Goal: Task Accomplishment & Management: Complete application form

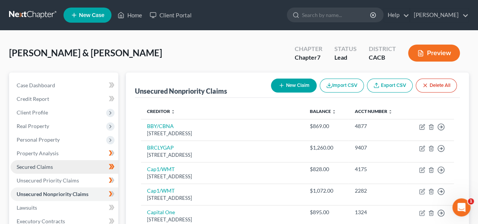
click at [62, 164] on link "Secured Claims" at bounding box center [65, 167] width 108 height 14
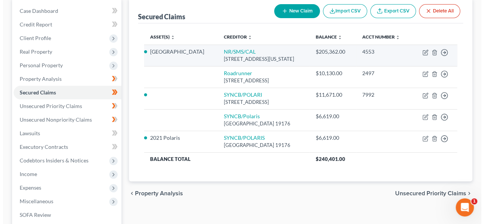
scroll to position [76, 0]
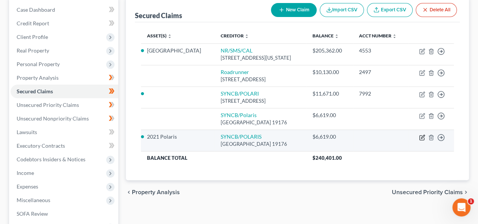
click at [422, 141] on icon "button" at bounding box center [422, 138] width 6 height 6
select select "39"
select select "2"
select select "3"
select select "2"
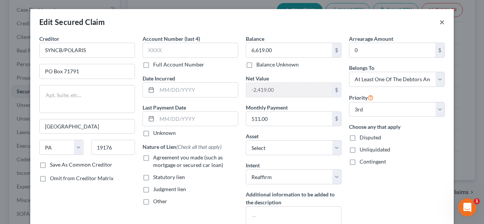
click at [440, 23] on button "×" at bounding box center [441, 21] width 5 height 9
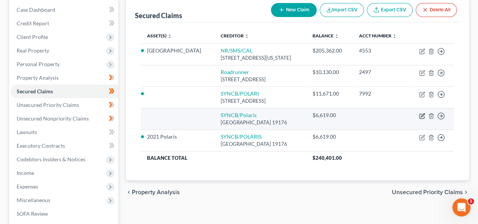
click at [422, 119] on icon "button" at bounding box center [422, 116] width 6 height 6
select select "39"
select select "0"
select select "2"
select select "3"
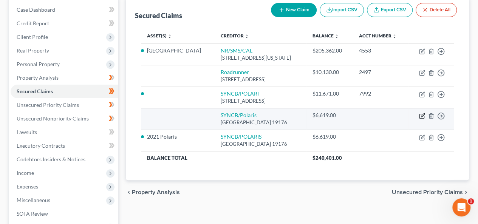
select select "3"
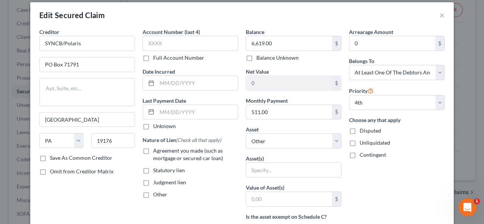
scroll to position [0, 0]
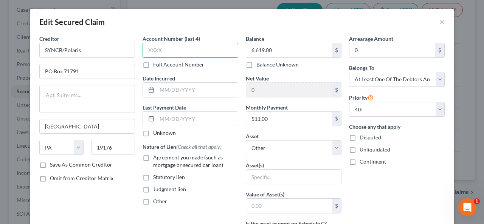
click at [146, 49] on input "text" at bounding box center [191, 50] width 96 height 15
type input "7992"
drag, startPoint x: 155, startPoint y: 89, endPoint x: 161, endPoint y: 85, distance: 7.5
click at [164, 83] on input "text" at bounding box center [197, 90] width 81 height 14
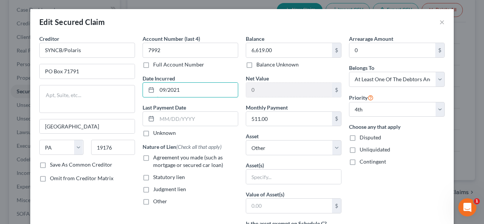
type input "09/2021"
drag, startPoint x: 145, startPoint y: 132, endPoint x: 139, endPoint y: 133, distance: 6.2
click at [153, 132] on label "Unknown" at bounding box center [164, 133] width 23 height 8
click at [156, 132] on input "Unknown" at bounding box center [158, 131] width 5 height 5
checkbox input "true"
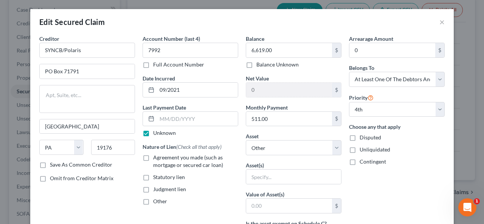
click at [153, 158] on label "Agreement you made (such as mortgage or secured car loan)" at bounding box center [195, 161] width 85 height 15
click at [156, 158] on input "Agreement you made (such as mortgage or secured car loan)" at bounding box center [158, 156] width 5 height 5
checkbox input "true"
drag, startPoint x: 253, startPoint y: 88, endPoint x: 244, endPoint y: 82, distance: 10.3
click at [246, 83] on input "0" at bounding box center [289, 90] width 86 height 14
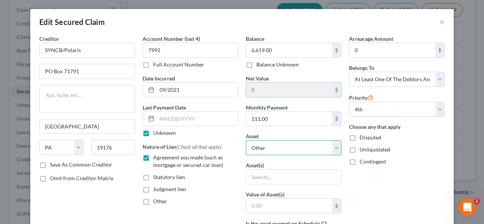
click at [334, 144] on select "Select Other Multiple Assets Joint Checking Account with Bank of [US_STATE] end…" at bounding box center [294, 147] width 96 height 15
click at [382, 183] on div "Arrearage Amount 0 $ Belongs To * Select Debtor 1 Only Debtor 2 Only Debtor 1 A…" at bounding box center [396, 203] width 103 height 337
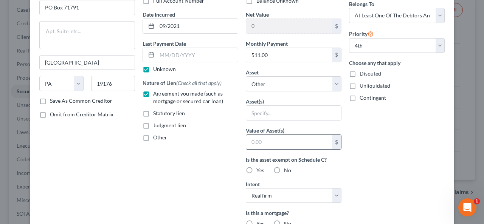
scroll to position [76, 0]
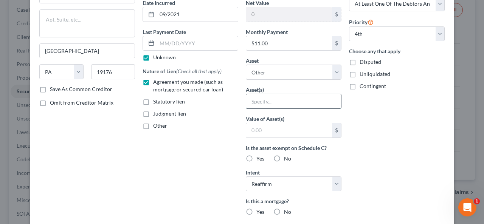
click at [252, 102] on input "text" at bounding box center [293, 101] width 95 height 14
drag, startPoint x: 338, startPoint y: 65, endPoint x: 327, endPoint y: 70, distance: 11.8
click at [327, 71] on select "Select Other Multiple Assets Joint Checking Account with Bank of [US_STATE] end…" at bounding box center [294, 72] width 96 height 15
drag, startPoint x: 167, startPoint y: 206, endPoint x: 170, endPoint y: 199, distance: 7.3
click at [163, 202] on div "Account Number (last 4) 7992 Full Account Number Date Incurred 09/2021 Last Pay…" at bounding box center [190, 127] width 103 height 337
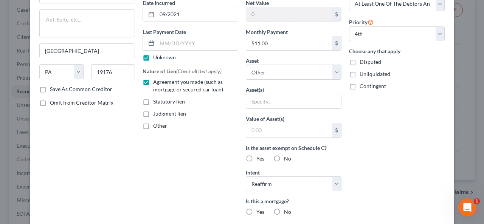
scroll to position [0, 0]
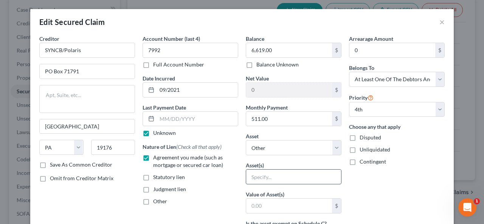
click at [249, 175] on input "text" at bounding box center [293, 177] width 95 height 14
type input "T"
type input "Razor"
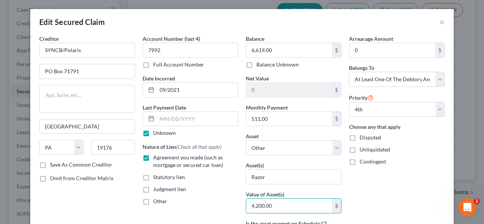
type input "4,200.00"
click at [289, 76] on div "Balance 6,619.00 $ Balance Unknown Balance Undetermined 6,619.00 $ Balance Unkn…" at bounding box center [293, 203] width 103 height 337
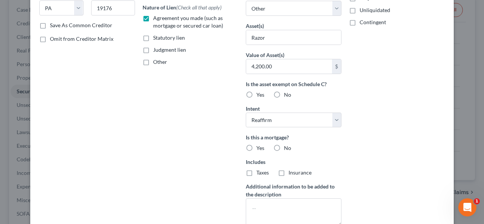
scroll to position [189, 0]
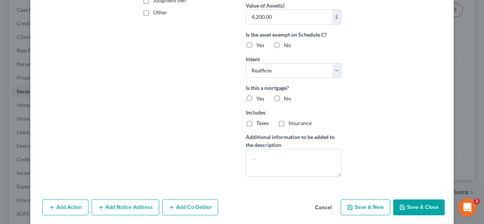
click at [284, 45] on label "No" at bounding box center [287, 46] width 7 height 8
click at [287, 45] on input "No" at bounding box center [289, 44] width 5 height 5
radio input "true"
click at [284, 96] on label "No" at bounding box center [287, 99] width 7 height 8
click at [287, 96] on input "No" at bounding box center [289, 97] width 5 height 5
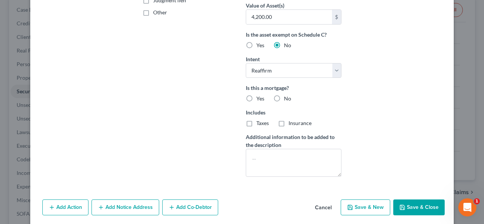
radio input "true"
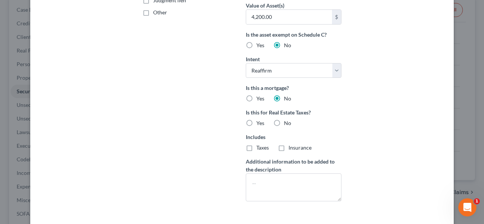
click at [284, 121] on label "No" at bounding box center [287, 123] width 7 height 8
click at [287, 121] on input "No" at bounding box center [289, 121] width 5 height 5
radio input "true"
drag, startPoint x: 169, startPoint y: 208, endPoint x: 29, endPoint y: 198, distance: 140.3
click at [79, 211] on div "Creditor * SYNCB/Polaris PO Box 71791 [GEOGRAPHIC_DATA] [US_STATE] AK AR AZ CA …" at bounding box center [241, 33] width 423 height 375
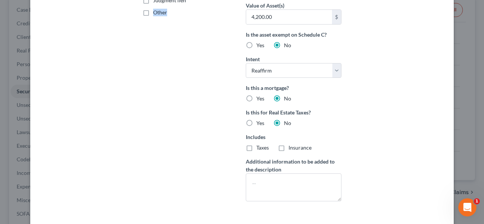
click at [149, 156] on div "Account Number (last 4) 7992 Full Account Number Date Incurred 09/2021 Last Pay…" at bounding box center [190, 27] width 103 height 362
click at [133, 146] on div "Creditor * SYNCB/Polaris PO Box 71791 [GEOGRAPHIC_DATA] [US_STATE] AK AR AZ CA …" at bounding box center [87, 27] width 103 height 362
click at [231, 206] on div "Creditor * SYNCB/Polaris PO Box 71791 [GEOGRAPHIC_DATA] [US_STATE] AK AR AZ CA …" at bounding box center [241, 33] width 423 height 375
click at [247, 181] on textarea at bounding box center [294, 188] width 96 height 28
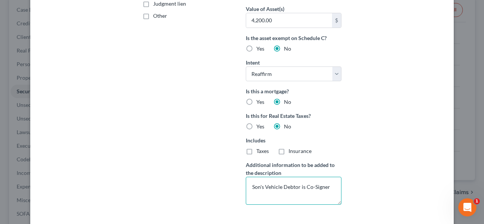
scroll to position [240, 0]
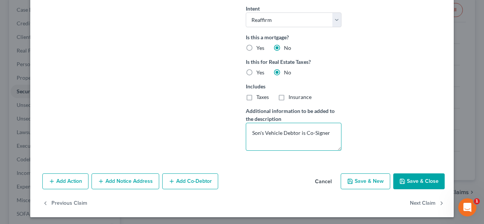
type textarea "Son's Vehicle Debtor is Co-Signer"
click at [417, 177] on button "Save & Close" at bounding box center [418, 182] width 51 height 16
select select
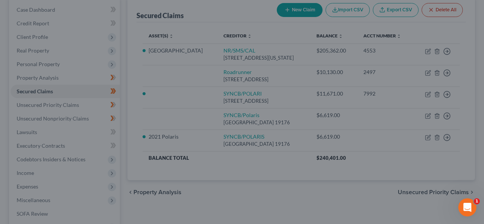
scroll to position [157, 0]
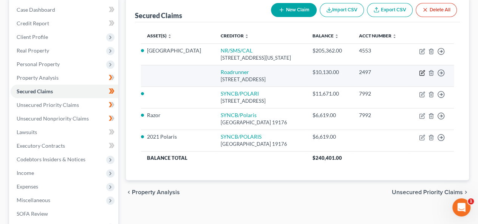
click at [423, 76] on icon "button" at bounding box center [422, 73] width 6 height 6
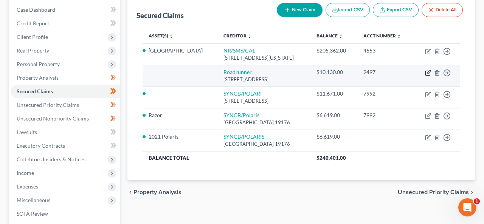
select select "45"
select select "4"
select select "0"
select select "3"
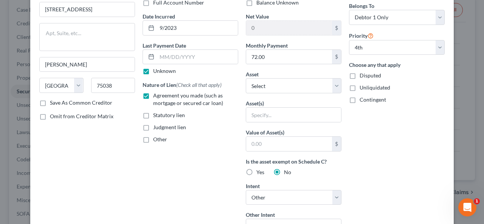
scroll to position [0, 0]
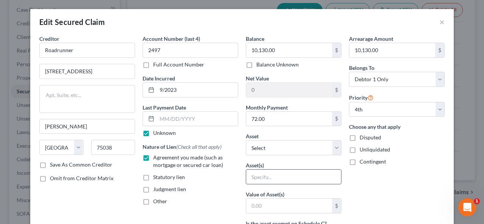
click at [247, 174] on input "text" at bounding box center [293, 177] width 95 height 14
type input "Polaris Can Am"
drag, startPoint x: 246, startPoint y: 209, endPoint x: 251, endPoint y: 206, distance: 6.1
click at [248, 208] on input "text" at bounding box center [289, 206] width 86 height 14
click at [247, 209] on input "text" at bounding box center [289, 206] width 86 height 14
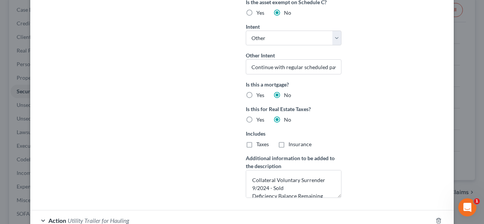
scroll to position [289, 0]
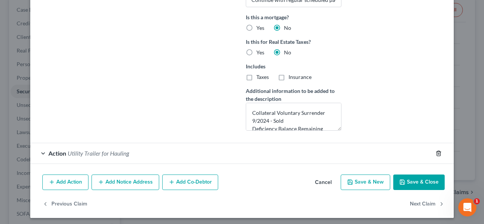
type input "0.00"
click at [436, 150] on icon "button" at bounding box center [439, 153] width 6 height 6
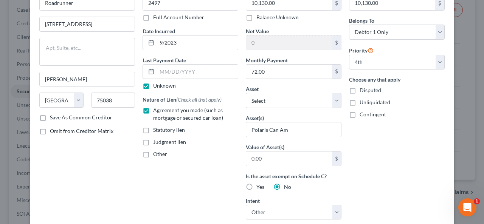
scroll to position [0, 0]
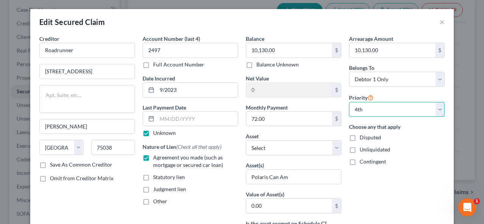
click at [437, 108] on select "Select 1st 2nd 3rd 4th 5th 6th 7th 8th 9th 10th 11th 12th 13th 14th 15th 16th 1…" at bounding box center [397, 109] width 96 height 15
select select "4"
click at [349, 102] on select "Select 1st 2nd 3rd 4th 5th 6th 7th 8th 9th 10th 11th 12th 13th 14th 15th 16th 1…" at bounding box center [397, 109] width 96 height 15
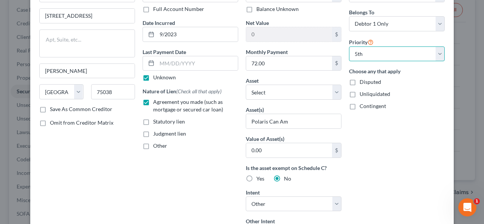
scroll to position [189, 0]
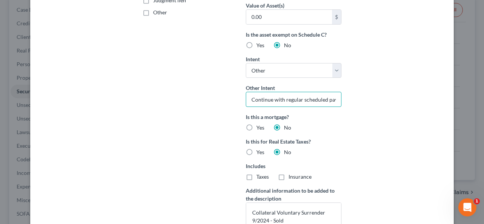
click at [332, 92] on input "Continue with regular scheduled payments" at bounding box center [294, 99] width 96 height 15
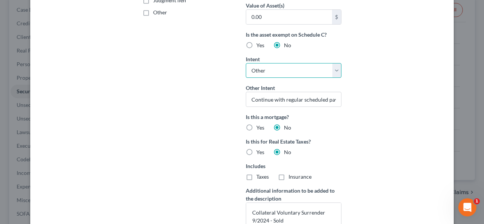
click at [334, 70] on select "Select Surrender Redeem Reaffirm Avoid Other" at bounding box center [294, 70] width 96 height 15
select select "0"
click at [246, 63] on select "Select Surrender Redeem Reaffirm Avoid Other" at bounding box center [294, 70] width 96 height 15
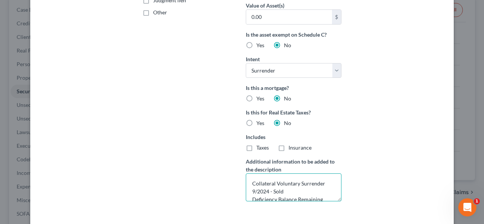
click at [249, 176] on textarea "Collateral Voluntary Surrender 9/2024 - Sold Deficiency Balance Remaining" at bounding box center [294, 188] width 96 height 28
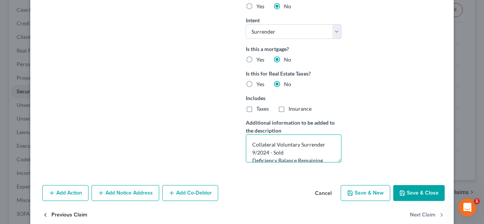
scroll to position [240, 0]
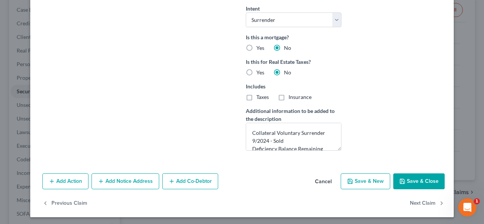
click at [418, 178] on button "Save & Close" at bounding box center [418, 182] width 51 height 16
select select "3"
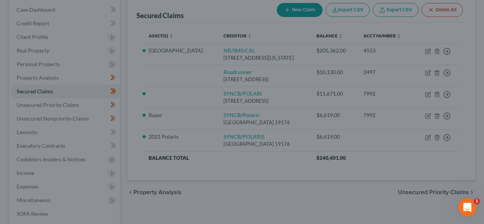
drag, startPoint x: 419, startPoint y: 178, endPoint x: 409, endPoint y: 167, distance: 15.0
click at [415, 167] on div "Add Action Add Notice Address Add Co-Debtor Cancel Save & New Save & Close" at bounding box center [242, 164] width 368 height 22
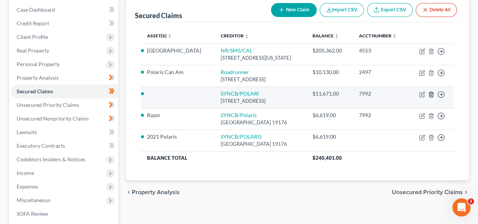
click at [431, 98] on icon "button" at bounding box center [431, 94] width 6 height 6
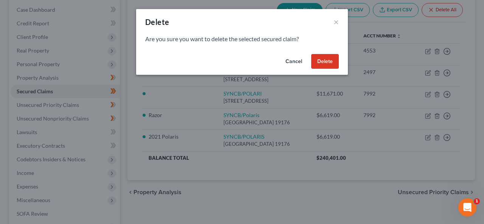
click at [326, 57] on button "Delete" at bounding box center [325, 61] width 28 height 15
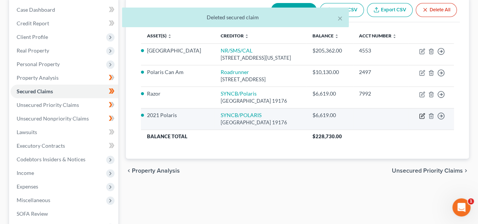
click at [422, 117] on icon "button" at bounding box center [422, 114] width 3 height 3
select select "39"
select select "2"
select select "3"
select select "2"
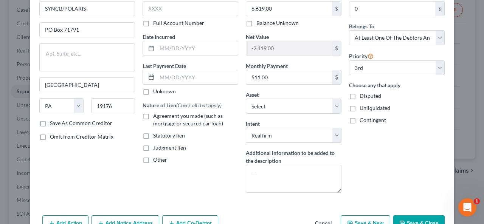
scroll to position [84, 0]
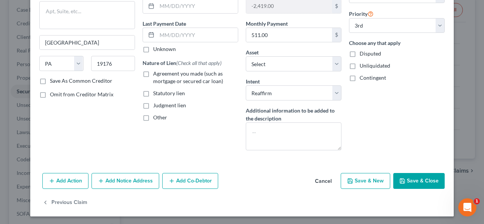
click at [408, 178] on button "Save & Close" at bounding box center [418, 181] width 51 height 16
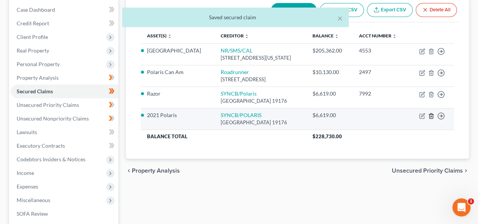
click at [431, 115] on polyline "button" at bounding box center [431, 115] width 5 height 0
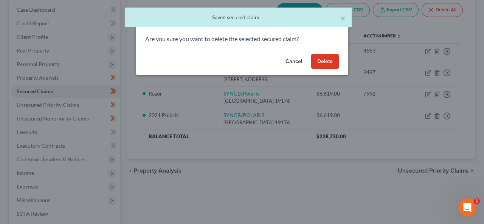
click at [325, 56] on button "Delete" at bounding box center [325, 61] width 28 height 15
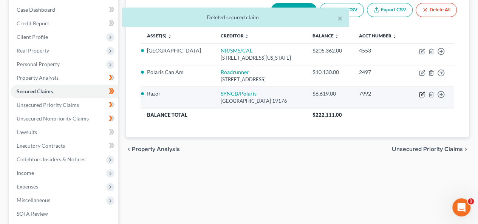
click at [422, 98] on icon "button" at bounding box center [422, 94] width 6 height 6
select select "39"
select select "2"
select select "3"
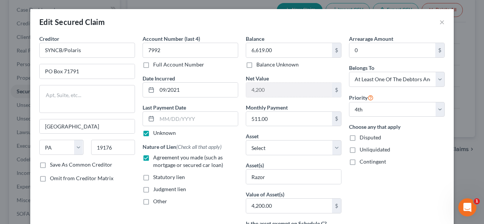
drag, startPoint x: 239, startPoint y: 182, endPoint x: 248, endPoint y: 177, distance: 10.7
click at [242, 181] on div "Balance 6,619.00 $ Balance Unknown Balance Undetermined 6,619.00 $ Balance Unkn…" at bounding box center [293, 216] width 103 height 362
click at [248, 174] on input "Razor" at bounding box center [293, 177] width 95 height 14
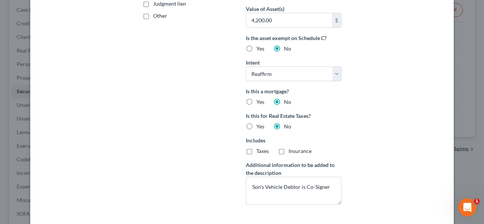
scroll to position [240, 0]
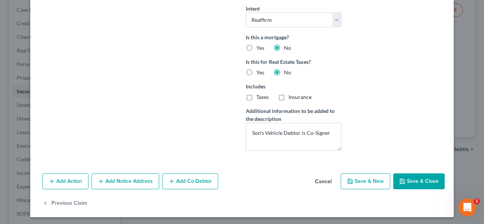
type input "Polaris Razor"
click at [409, 181] on button "Save & Close" at bounding box center [418, 182] width 51 height 16
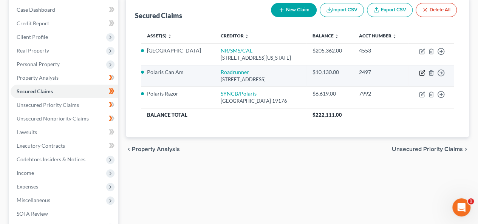
click at [423, 74] on icon "button" at bounding box center [422, 71] width 3 height 3
select select "45"
select select "0"
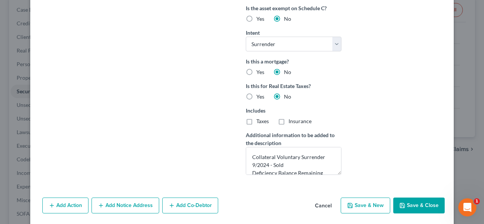
scroll to position [240, 0]
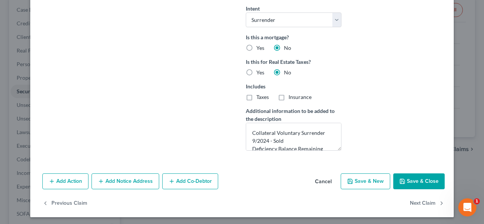
click at [407, 181] on button "Save & Close" at bounding box center [418, 182] width 51 height 16
select select "3"
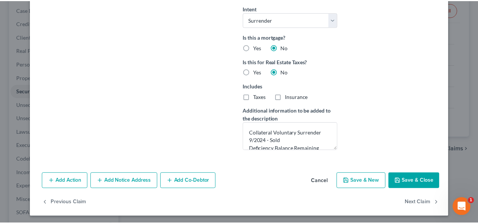
scroll to position [157, 0]
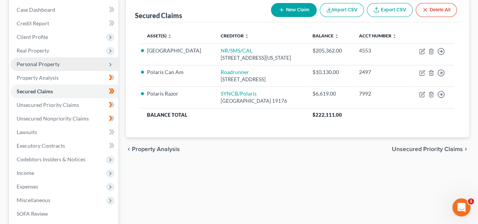
click at [53, 61] on span "Personal Property" at bounding box center [38, 64] width 43 height 6
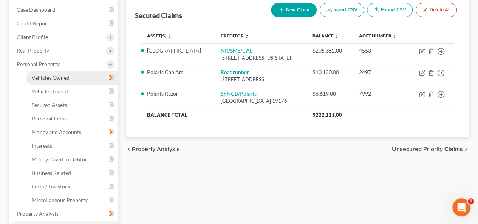
click at [67, 78] on span "Vehicles Owned" at bounding box center [51, 77] width 38 height 6
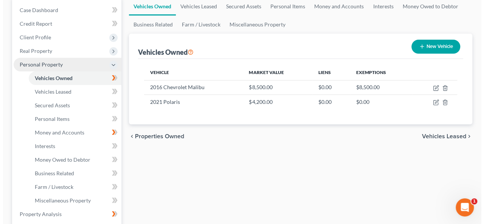
scroll to position [76, 0]
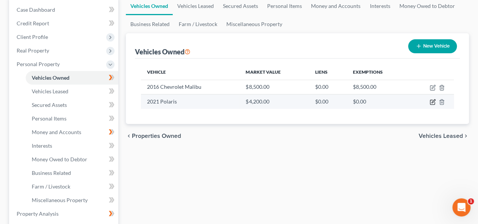
click at [433, 102] on icon "button" at bounding box center [433, 102] width 6 height 6
select select "6"
select select "5"
select select "3"
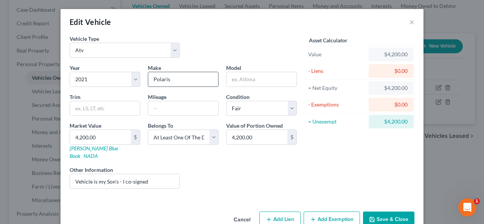
click at [169, 79] on input "Polaris" at bounding box center [183, 79] width 70 height 14
type input "Razor"
click at [391, 212] on button "Save & Close" at bounding box center [388, 220] width 51 height 16
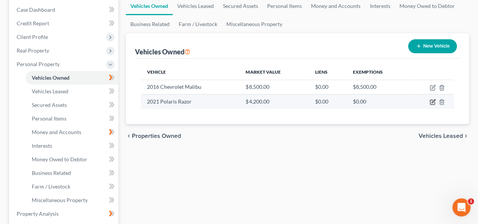
click at [433, 101] on icon "button" at bounding box center [433, 102] width 6 height 6
select select "6"
select select "5"
select select "3"
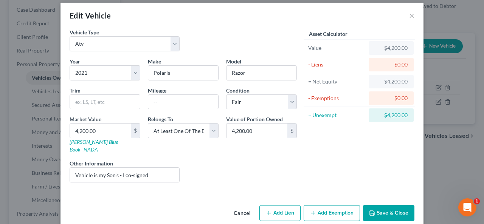
scroll to position [9, 0]
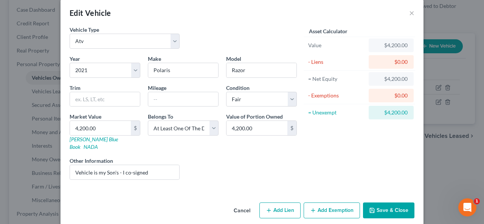
click at [279, 203] on button "Add Lien" at bounding box center [279, 211] width 41 height 16
select select "3"
select select "0"
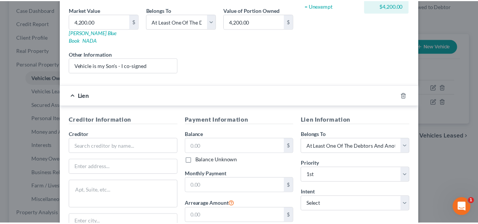
scroll to position [198, 0]
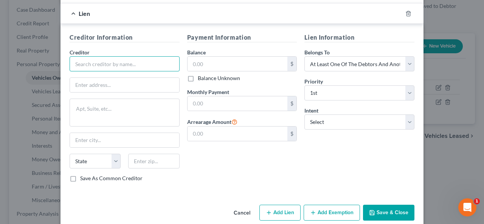
click at [71, 56] on input "text" at bounding box center [125, 63] width 110 height 15
type input "SYNCB/Polaris Razor"
type input "PO Box 71791"
type input "[GEOGRAPHIC_DATA]"
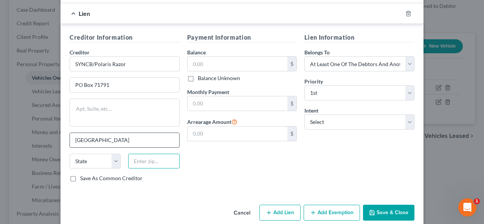
type input "19176"
click at [189, 57] on input "text" at bounding box center [238, 64] width 100 height 14
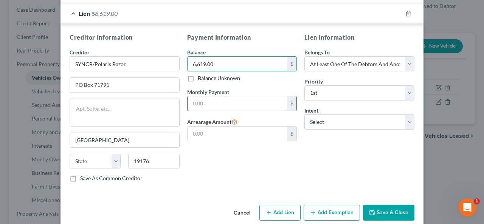
type input "6,619.00"
click at [188, 96] on input "text" at bounding box center [238, 103] width 100 height 14
type input "511.00"
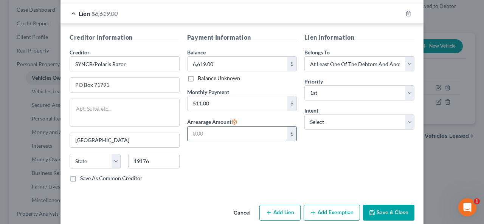
click at [192, 127] on input "text" at bounding box center [238, 134] width 100 height 14
type input "0.00"
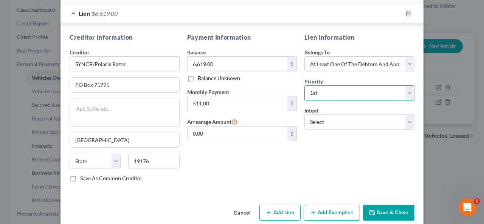
click at [406, 85] on select "Select 1st 2nd 3rd 4th 5th 6th 7th 8th 9th 10th 11th 12th 13th 14th 15th 16th 1…" at bounding box center [359, 92] width 110 height 15
select select "2"
click at [304, 85] on select "Select 1st 2nd 3rd 4th 5th 6th 7th 8th 9th 10th 11th 12th 13th 14th 15th 16th 1…" at bounding box center [359, 92] width 110 height 15
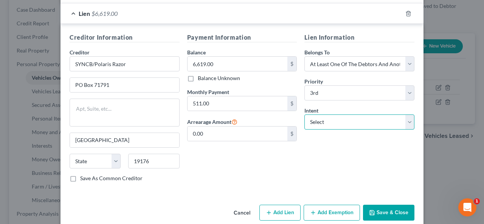
click at [407, 115] on select "Select Surrender Redeem Reaffirm Avoid Other" at bounding box center [359, 122] width 110 height 15
select select "2"
click at [304, 115] on select "Select Surrender Redeem Reaffirm Avoid Other" at bounding box center [359, 122] width 110 height 15
click at [386, 205] on button "Save & Close" at bounding box center [388, 213] width 51 height 16
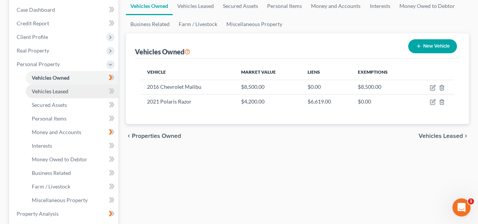
click at [91, 88] on link "Vehicles Leased" at bounding box center [72, 92] width 93 height 14
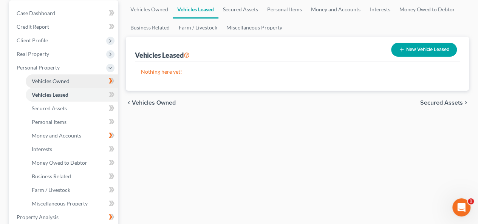
scroll to position [76, 0]
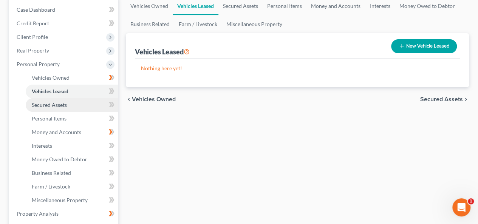
click at [66, 105] on span "Secured Assets" at bounding box center [49, 105] width 35 height 6
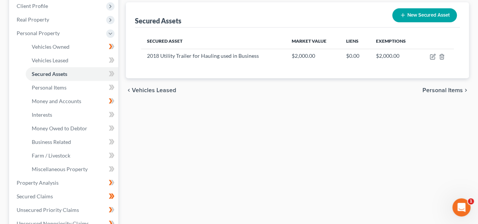
scroll to position [113, 0]
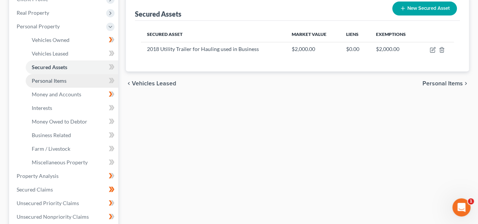
click at [63, 82] on span "Personal Items" at bounding box center [49, 81] width 35 height 6
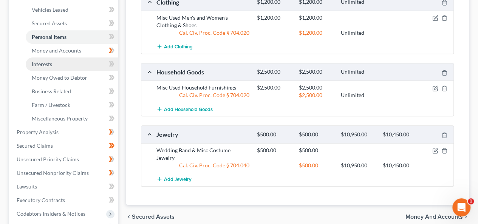
scroll to position [124, 0]
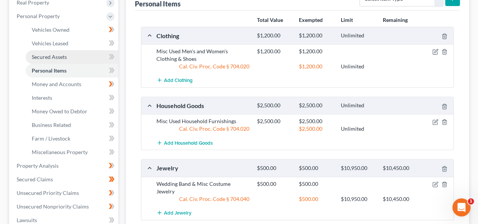
click at [58, 56] on span "Secured Assets" at bounding box center [49, 57] width 35 height 6
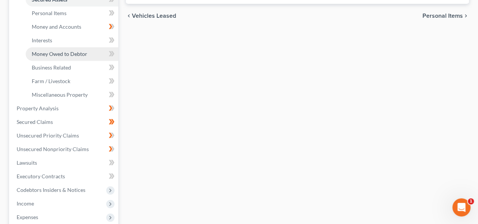
scroll to position [161, 0]
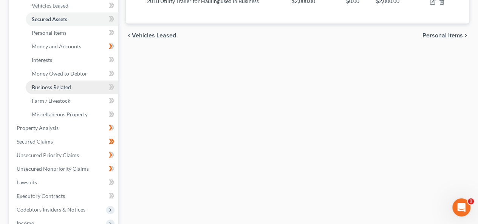
click at [61, 87] on span "Business Related" at bounding box center [51, 87] width 39 height 6
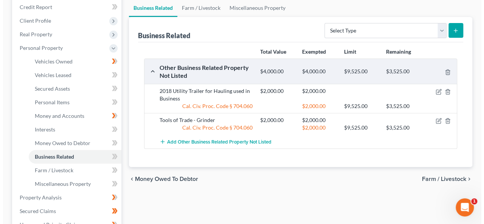
scroll to position [76, 0]
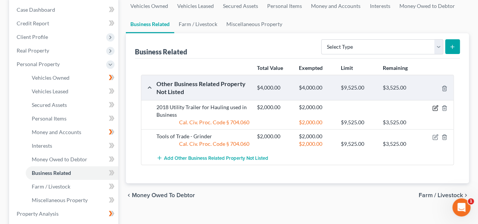
click at [436, 107] on icon "button" at bounding box center [436, 108] width 6 height 6
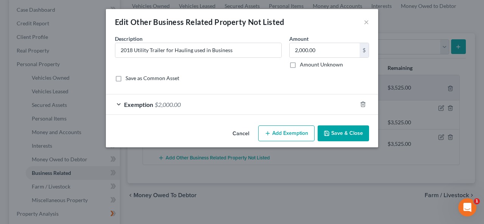
click at [352, 132] on button "Save & Close" at bounding box center [343, 134] width 51 height 16
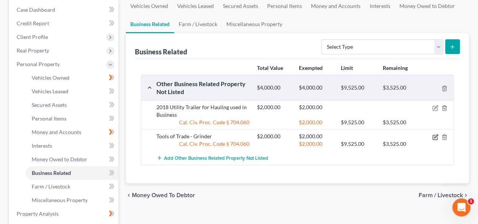
click at [435, 136] on icon "button" at bounding box center [435, 136] width 3 height 3
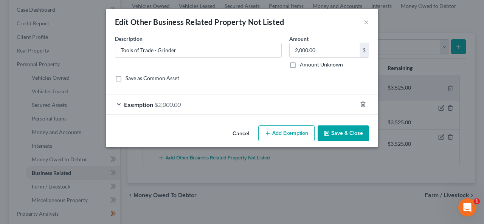
click at [347, 131] on button "Save & Close" at bounding box center [343, 134] width 51 height 16
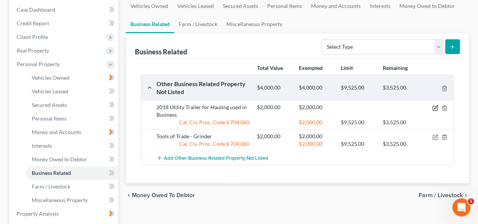
click at [437, 108] on icon "button" at bounding box center [436, 108] width 6 height 6
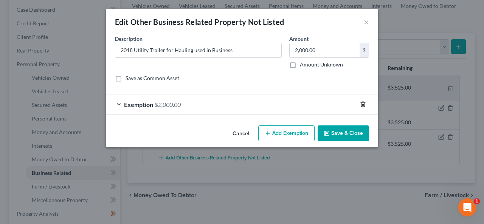
click at [364, 104] on icon "button" at bounding box center [363, 104] width 6 height 6
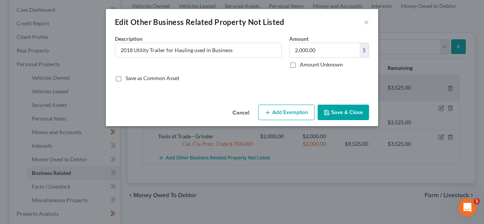
click at [288, 112] on button "Add Exemption" at bounding box center [286, 113] width 56 height 16
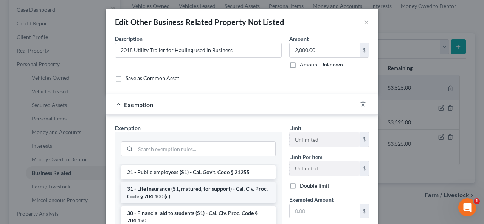
scroll to position [38, 0]
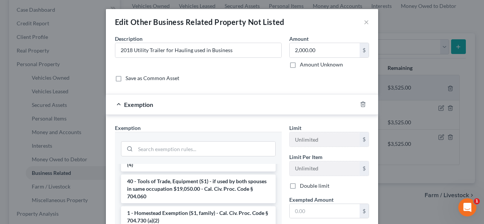
click at [198, 185] on li "40 - Tools of Trade, Equipment (S1) - if used by both spouses in same occupatio…" at bounding box center [198, 189] width 155 height 29
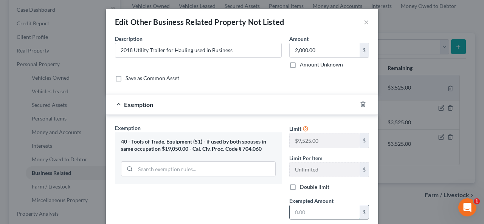
click at [290, 212] on input "text" at bounding box center [325, 212] width 70 height 14
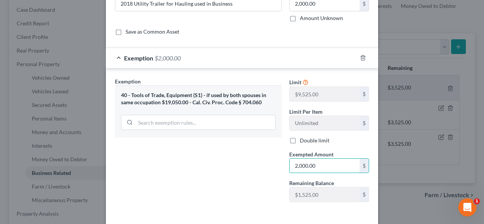
scroll to position [77, 0]
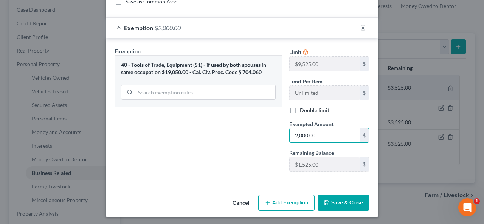
type input "2,000.00"
click at [327, 198] on button "Save & Close" at bounding box center [343, 203] width 51 height 16
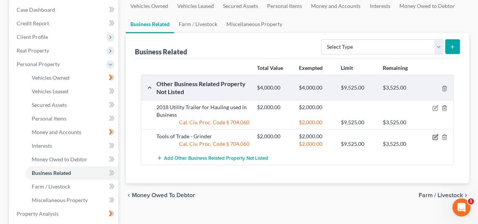
drag, startPoint x: 439, startPoint y: 134, endPoint x: 433, endPoint y: 134, distance: 6.1
click at [427, 137] on div at bounding box center [438, 137] width 34 height 8
click at [436, 136] on icon "button" at bounding box center [436, 137] width 6 height 6
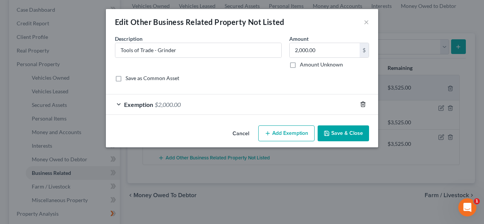
click at [363, 104] on div at bounding box center [367, 104] width 21 height 12
drag, startPoint x: 363, startPoint y: 102, endPoint x: 355, endPoint y: 102, distance: 7.6
click at [355, 102] on div "Exemption $2,000.00" at bounding box center [242, 104] width 272 height 21
click at [361, 103] on icon "button" at bounding box center [363, 104] width 6 height 6
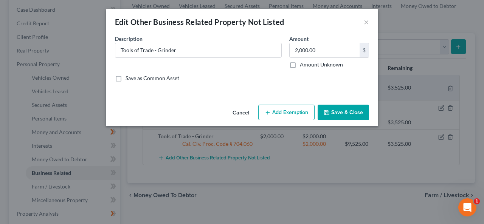
click at [285, 110] on button "Add Exemption" at bounding box center [286, 113] width 56 height 16
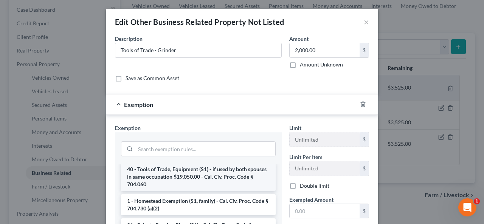
scroll to position [38, 0]
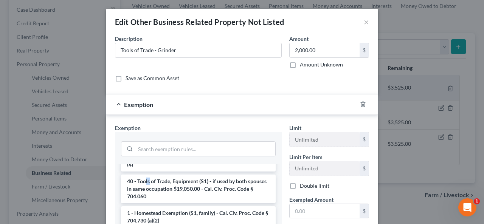
click at [147, 183] on li "40 - Tools of Trade, Equipment (S1) - if used by both spouses in same occupatio…" at bounding box center [198, 189] width 155 height 29
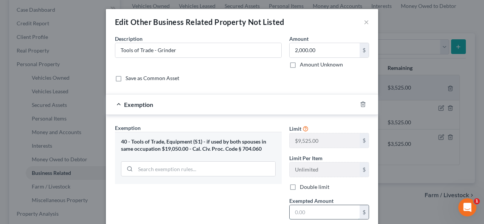
drag, startPoint x: 293, startPoint y: 211, endPoint x: 299, endPoint y: 208, distance: 6.3
click at [294, 211] on input "text" at bounding box center [325, 212] width 70 height 14
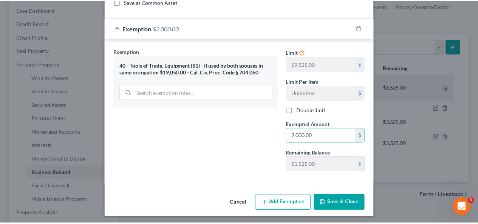
scroll to position [77, 0]
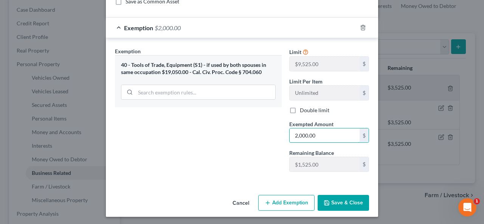
type input "2,000.00"
click at [336, 198] on button "Save & Close" at bounding box center [343, 203] width 51 height 16
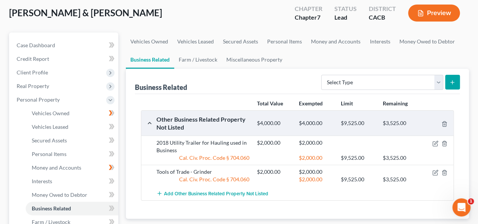
scroll to position [0, 0]
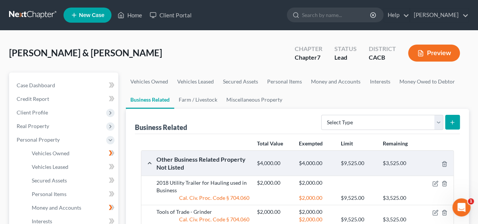
click at [436, 55] on button "Preview" at bounding box center [434, 53] width 52 height 17
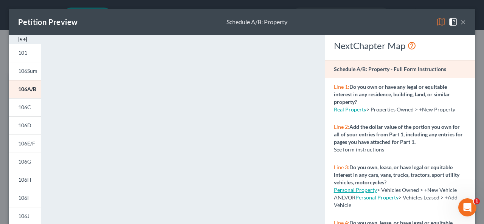
click at [461, 22] on button "×" at bounding box center [463, 21] width 5 height 9
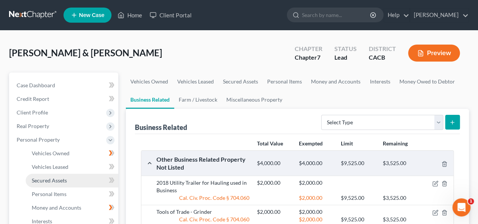
click at [56, 178] on span "Secured Assets" at bounding box center [49, 180] width 35 height 6
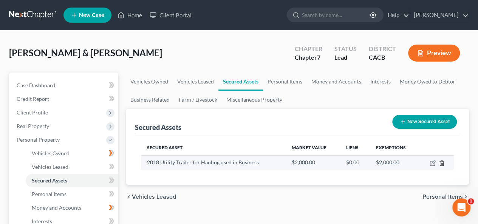
click at [441, 162] on polyline "button" at bounding box center [442, 162] width 5 height 0
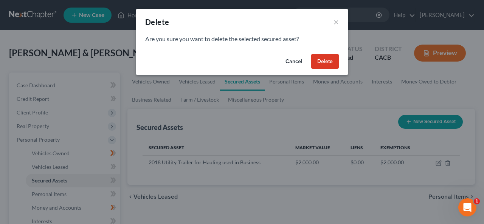
click at [323, 60] on button "Delete" at bounding box center [325, 61] width 28 height 15
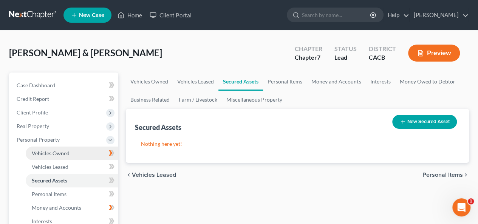
click at [73, 151] on link "Vehicles Owned" at bounding box center [72, 154] width 93 height 14
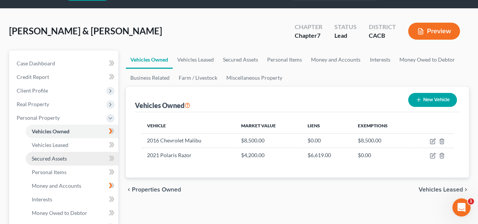
scroll to position [38, 0]
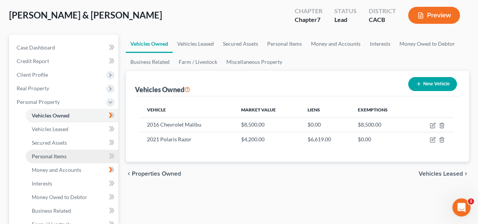
click at [64, 154] on span "Personal Items" at bounding box center [49, 156] width 35 height 6
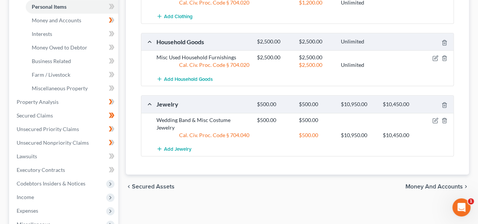
scroll to position [189, 0]
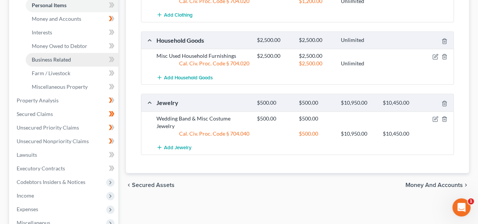
click at [67, 58] on span "Business Related" at bounding box center [51, 59] width 39 height 6
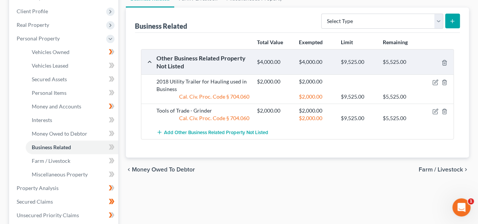
scroll to position [113, 0]
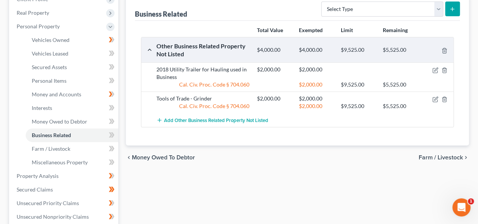
click at [424, 157] on span "Farm / Livestock" at bounding box center [441, 158] width 44 height 6
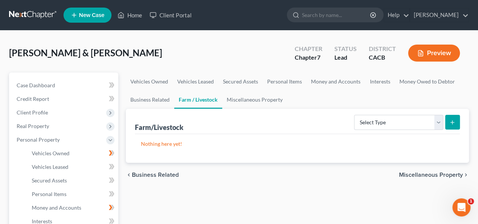
click at [414, 174] on span "Miscellaneous Property" at bounding box center [431, 175] width 64 height 6
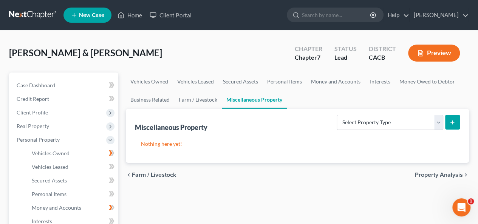
click at [426, 175] on span "Property Analysis" at bounding box center [439, 175] width 48 height 6
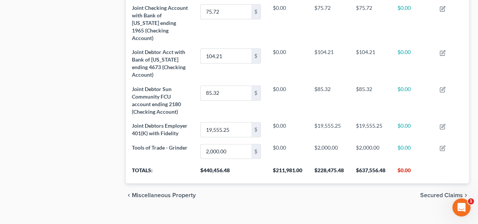
scroll to position [492, 0]
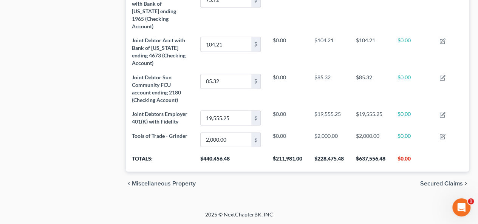
click at [427, 181] on span "Secured Claims" at bounding box center [441, 184] width 43 height 6
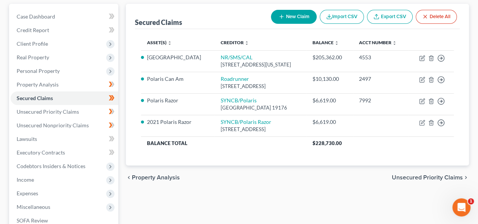
scroll to position [76, 0]
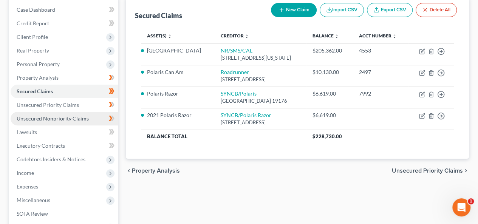
click at [82, 118] on span "Unsecured Nonpriority Claims" at bounding box center [53, 118] width 72 height 6
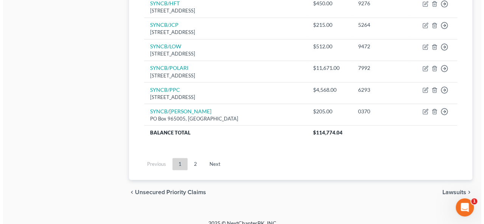
scroll to position [643, 0]
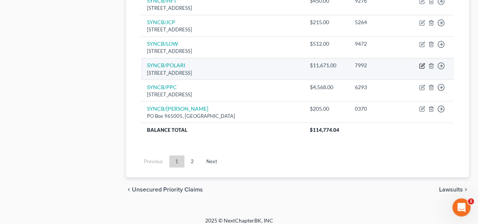
click at [423, 63] on icon "button" at bounding box center [422, 66] width 6 height 6
select select "4"
select select "2"
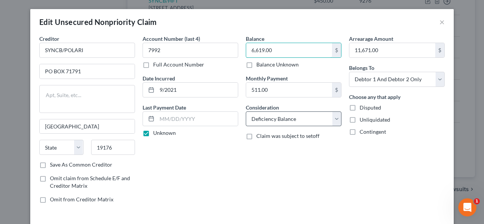
type input "6,619.00"
click at [331, 118] on select "Select Cable / Satellite Services Collection Agency Credit Card Debt Debt Couns…" at bounding box center [294, 119] width 96 height 15
click at [246, 112] on select "Select Cable / Satellite Services Collection Agency Credit Card Debt Debt Couns…" at bounding box center [294, 119] width 96 height 15
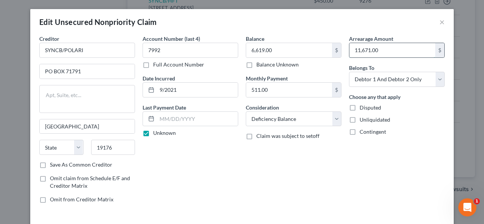
click at [380, 51] on input "11,671.00" at bounding box center [392, 50] width 86 height 14
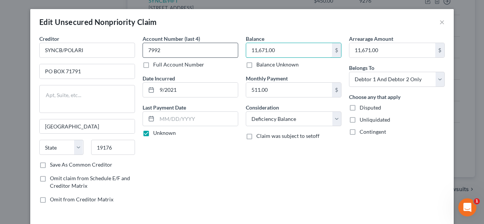
type input "11,671.00"
drag, startPoint x: 158, startPoint y: 50, endPoint x: 113, endPoint y: 40, distance: 46.0
click at [139, 45] on div "Account Number (last 4) 7992 Full Account Number Date Incurred 9/2021 Last Paym…" at bounding box center [190, 122] width 103 height 175
type input "7992"
drag, startPoint x: 253, startPoint y: 42, endPoint x: 249, endPoint y: 46, distance: 5.9
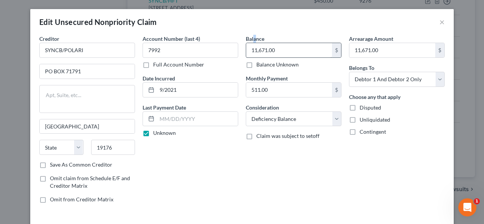
click at [251, 41] on label "Balance" at bounding box center [255, 39] width 19 height 8
type input "6,619.00"
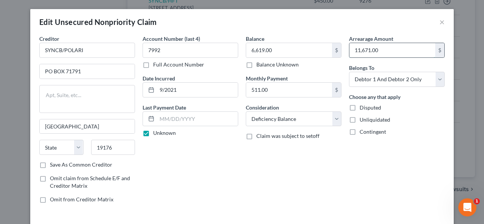
click at [351, 49] on input "11,671.00" at bounding box center [392, 50] width 86 height 14
drag, startPoint x: 351, startPoint y: 49, endPoint x: 337, endPoint y: 42, distance: 15.4
click at [350, 40] on div "Arrearage Amount 11,671.00 $" at bounding box center [397, 46] width 96 height 23
click at [337, 43] on div "Balance 6,619.00 $ Balance Unknown Balance Undetermined 6,619.00 $ Balance Unkn…" at bounding box center [294, 52] width 96 height 34
type input "0.00"
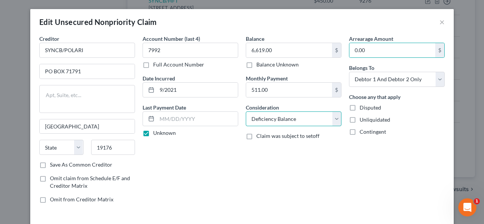
click at [335, 115] on select "Select Cable / Satellite Services Collection Agency Credit Card Debt Debt Couns…" at bounding box center [294, 119] width 96 height 15
click at [335, 113] on select "Select Cable / Satellite Services Collection Agency Credit Card Debt Debt Couns…" at bounding box center [294, 119] width 96 height 15
click at [337, 114] on select "Select Cable / Satellite Services Collection Agency Credit Card Debt Debt Couns…" at bounding box center [294, 119] width 96 height 15
select select "14"
click at [246, 112] on select "Select Cable / Satellite Services Collection Agency Credit Card Debt Debt Couns…" at bounding box center [294, 119] width 96 height 15
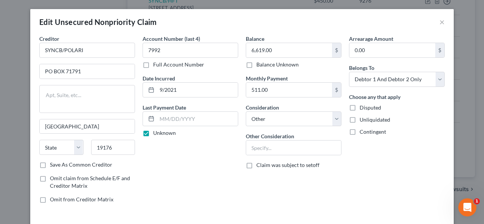
drag, startPoint x: 270, startPoint y: 105, endPoint x: 262, endPoint y: 107, distance: 8.2
click at [270, 105] on label "Consideration" at bounding box center [262, 108] width 33 height 8
drag, startPoint x: 241, startPoint y: 150, endPoint x: 247, endPoint y: 143, distance: 9.5
click at [242, 149] on div "Balance 6,619.00 $ Balance Unknown Balance Undetermined 6,619.00 $ Balance Unkn…" at bounding box center [293, 122] width 103 height 175
drag, startPoint x: 247, startPoint y: 149, endPoint x: 253, endPoint y: 143, distance: 8.0
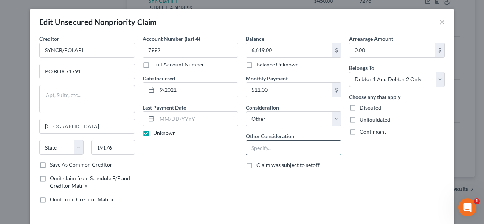
click at [247, 149] on input "text" at bounding box center [293, 148] width 95 height 14
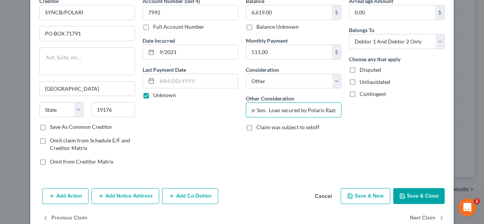
scroll to position [0, 47]
type input "Debtor Co-Signer for Son. Loan secured by Polaris Razor."
click at [436, 38] on select "Select Debtor 1 Only Debtor 2 Only Debtor 1 And Debtor 2 Only At Least One Of T…" at bounding box center [397, 41] width 96 height 15
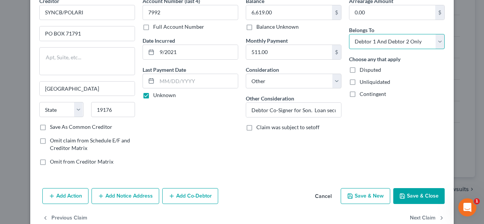
select select "3"
click at [349, 34] on select "Select Debtor 1 Only Debtor 2 Only Debtor 1 And Debtor 2 Only At Least One Of T…" at bounding box center [397, 41] width 96 height 15
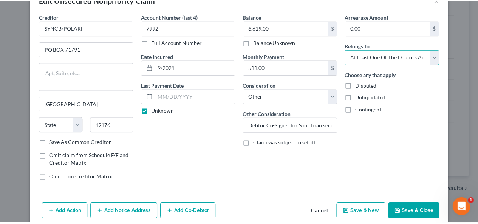
scroll to position [53, 0]
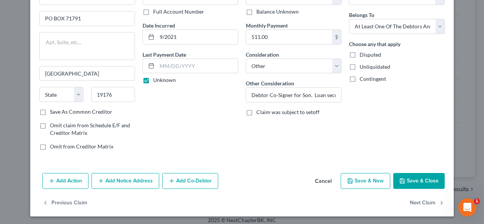
click at [409, 178] on button "Save & Close" at bounding box center [418, 181] width 51 height 16
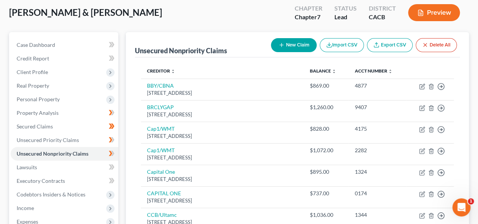
scroll to position [0, 0]
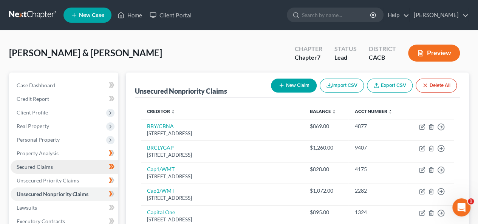
click at [61, 171] on link "Secured Claims" at bounding box center [65, 167] width 108 height 14
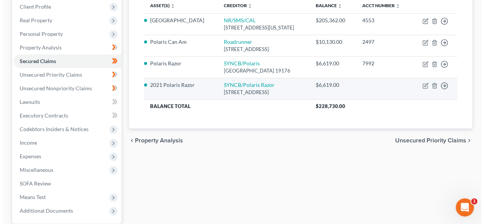
scroll to position [113, 0]
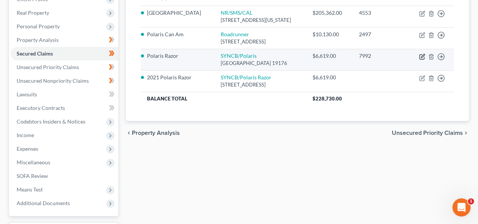
click at [422, 60] on icon "button" at bounding box center [422, 57] width 6 height 6
select select "39"
select select "2"
select select "3"
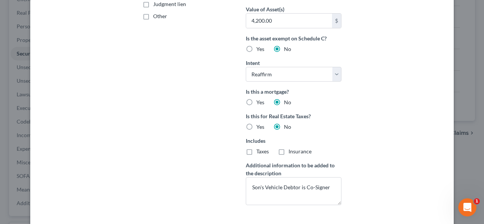
scroll to position [240, 0]
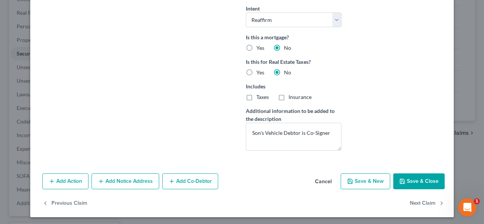
drag, startPoint x: 420, startPoint y: 176, endPoint x: 419, endPoint y: 169, distance: 6.5
click at [420, 174] on button "Save & Close" at bounding box center [418, 182] width 51 height 16
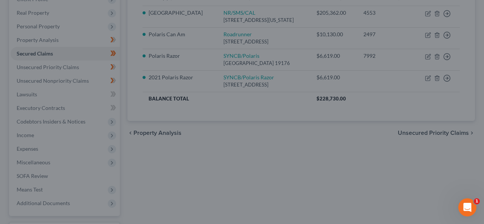
scroll to position [157, 0]
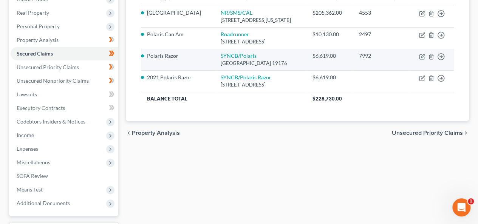
click at [419, 65] on td "Move to E Move to F Move to G Move to Notice Only" at bounding box center [431, 60] width 45 height 22
click at [422, 57] on icon "button" at bounding box center [422, 55] width 3 height 3
select select "39"
select select "2"
select select "3"
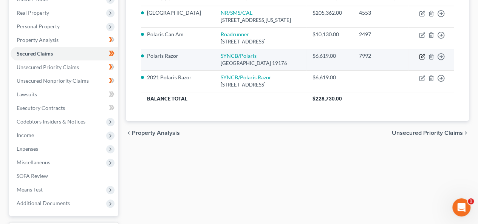
select select "3"
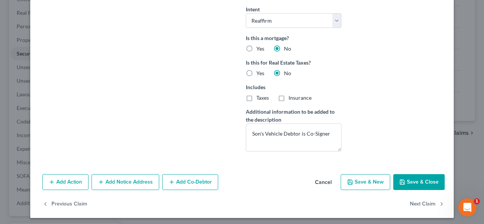
scroll to position [240, 0]
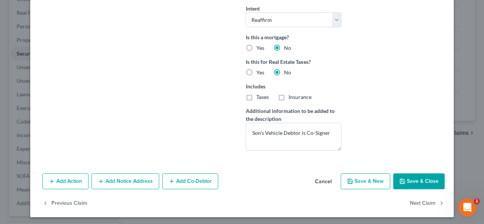
click at [409, 177] on button "Save & Close" at bounding box center [418, 182] width 51 height 16
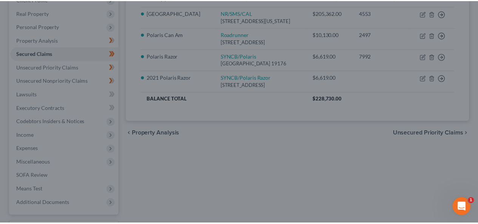
scroll to position [157, 0]
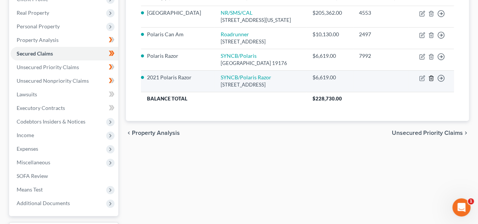
click at [433, 81] on icon "button" at bounding box center [431, 78] width 6 height 6
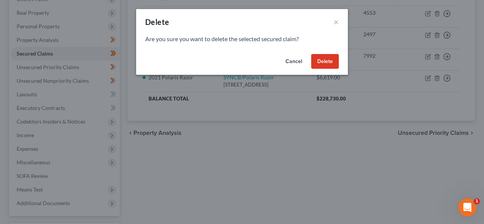
click at [321, 60] on button "Delete" at bounding box center [325, 61] width 28 height 15
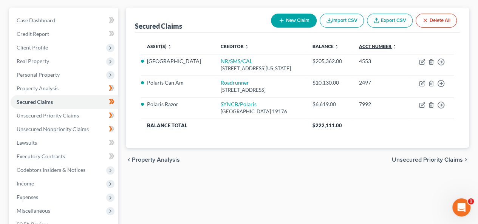
scroll to position [38, 0]
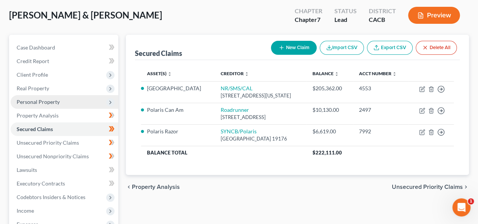
click at [45, 99] on span "Personal Property" at bounding box center [38, 102] width 43 height 6
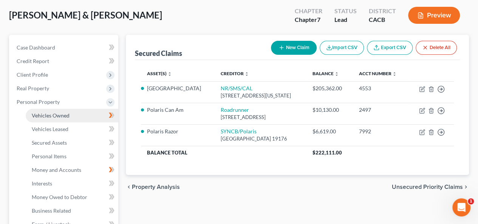
drag, startPoint x: 55, startPoint y: 116, endPoint x: 58, endPoint y: 113, distance: 4.6
click at [55, 116] on span "Vehicles Owned" at bounding box center [51, 115] width 38 height 6
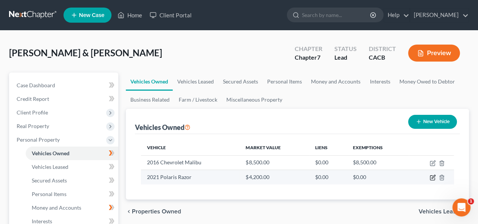
click at [431, 177] on icon "button" at bounding box center [433, 178] width 6 height 6
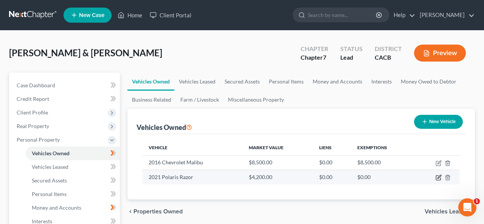
select select "6"
select select "5"
select select "3"
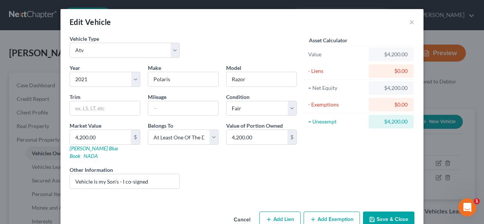
click at [284, 212] on button "Add Lien" at bounding box center [279, 220] width 41 height 16
select select "3"
select select "0"
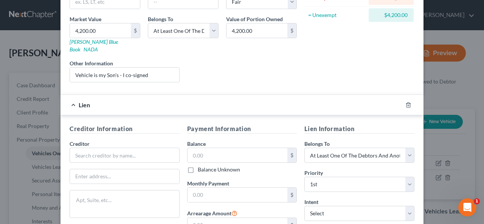
scroll to position [151, 0]
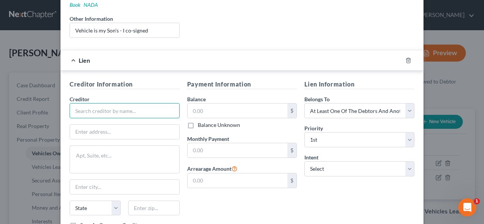
click at [74, 103] on input "text" at bounding box center [125, 110] width 110 height 15
drag, startPoint x: 105, startPoint y: 105, endPoint x: 112, endPoint y: 99, distance: 9.4
click at [108, 105] on input "SYNCB/Polari Razor" at bounding box center [125, 110] width 110 height 15
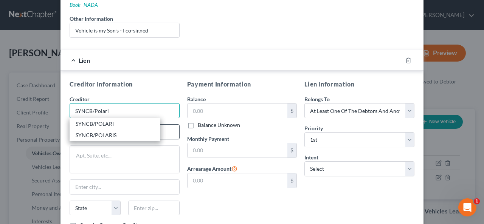
type input "SYNCB/POLARI"
type input "PO BOX 71791"
type input "[GEOGRAPHIC_DATA]"
type input "19176"
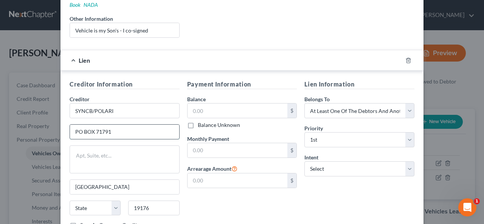
type input "p"
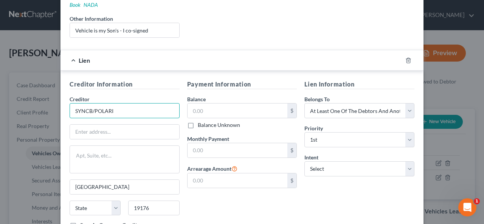
drag, startPoint x: 109, startPoint y: 104, endPoint x: 111, endPoint y: 101, distance: 4.0
click at [108, 104] on input "SYNCB/POLARI" at bounding box center [125, 110] width 110 height 15
click at [134, 106] on input "SYNCB/POLARIS" at bounding box center [125, 110] width 110 height 15
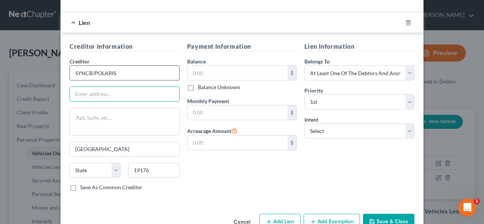
type input "SYNCB/POLARIS"
click at [108, 65] on input "SYNCB/POLARIS" at bounding box center [125, 72] width 110 height 15
drag, startPoint x: 112, startPoint y: 65, endPoint x: 110, endPoint y: 61, distance: 4.9
click at [112, 65] on input "SYNCB/POLARIS" at bounding box center [125, 72] width 110 height 15
click at [75, 87] on input "text" at bounding box center [124, 94] width 109 height 14
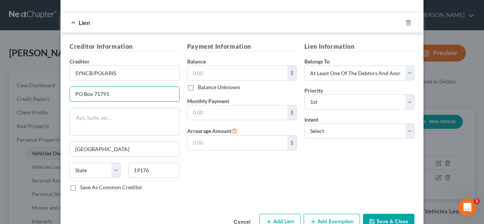
type input "PO Box 71791"
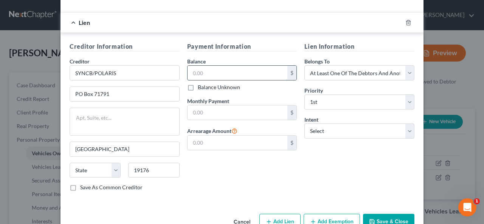
click at [189, 66] on input "text" at bounding box center [238, 73] width 100 height 14
type input "6,619.00"
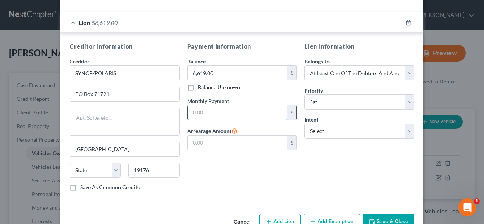
drag, startPoint x: 187, startPoint y: 105, endPoint x: 188, endPoint y: 97, distance: 8.4
click at [188, 105] on input "text" at bounding box center [238, 112] width 100 height 14
type input "511.00"
drag, startPoint x: 193, startPoint y: 124, endPoint x: 187, endPoint y: 124, distance: 6.0
click at [193, 126] on label "Arrearage Amount" at bounding box center [212, 130] width 50 height 9
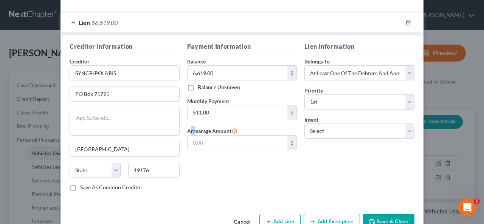
drag, startPoint x: 186, startPoint y: 124, endPoint x: 172, endPoint y: 127, distance: 14.1
click at [192, 126] on label "Arrearage Amount" at bounding box center [212, 130] width 50 height 9
click at [188, 136] on input "text" at bounding box center [238, 143] width 100 height 14
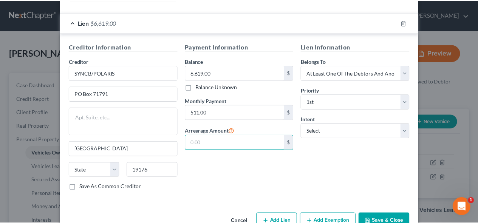
scroll to position [199, 0]
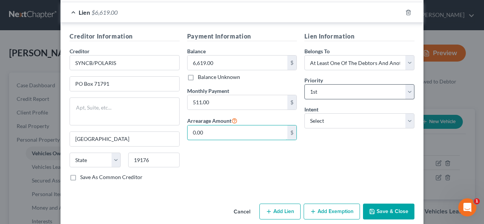
type input "0.00"
click at [405, 84] on select "Select 1st 2nd 3rd 4th 5th 6th 7th 8th 9th 10th 11th 12th 13th 14th 15th 16th 1…" at bounding box center [359, 91] width 110 height 15
select select "3"
click at [304, 84] on select "Select 1st 2nd 3rd 4th 5th 6th 7th 8th 9th 10th 11th 12th 13th 14th 15th 16th 1…" at bounding box center [359, 91] width 110 height 15
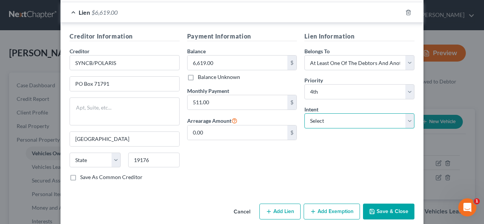
click at [405, 113] on select "Select Surrender Redeem Reaffirm Avoid Other" at bounding box center [359, 120] width 110 height 15
select select "2"
click at [304, 113] on select "Select Surrender Redeem Reaffirm Avoid Other" at bounding box center [359, 120] width 110 height 15
click at [375, 204] on button "Save & Close" at bounding box center [388, 212] width 51 height 16
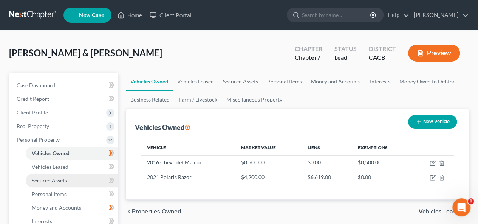
click at [59, 179] on span "Secured Assets" at bounding box center [49, 180] width 35 height 6
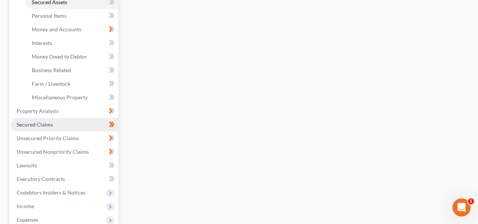
scroll to position [199, 0]
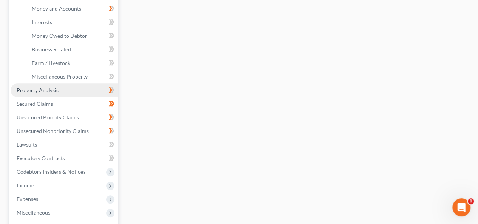
click at [62, 90] on link "Property Analysis" at bounding box center [65, 91] width 108 height 14
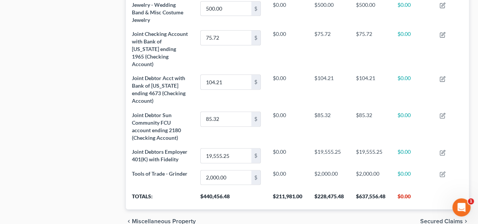
scroll to position [492, 0]
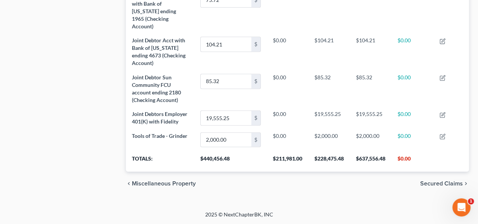
drag, startPoint x: 451, startPoint y: 180, endPoint x: 448, endPoint y: 196, distance: 16.2
click at [451, 181] on span "Secured Claims" at bounding box center [441, 184] width 43 height 6
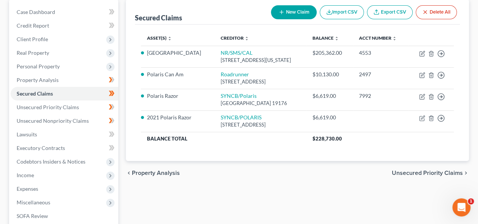
scroll to position [76, 0]
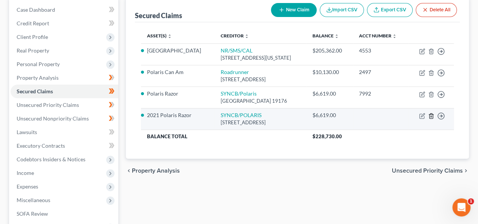
click at [431, 115] on polyline "button" at bounding box center [431, 115] width 5 height 0
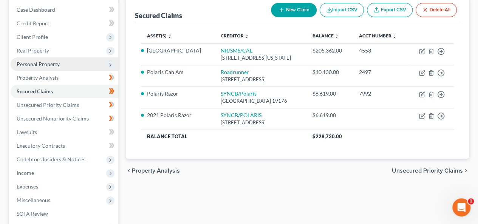
click at [35, 65] on span "Personal Property" at bounding box center [38, 64] width 43 height 6
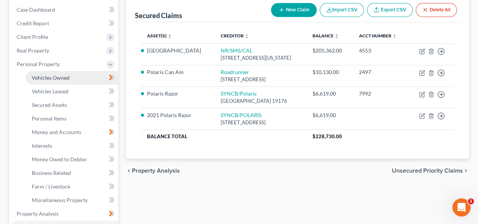
click at [45, 78] on span "Vehicles Owned" at bounding box center [51, 77] width 38 height 6
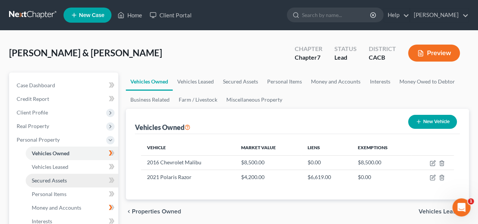
click at [42, 178] on span "Secured Assets" at bounding box center [49, 180] width 35 height 6
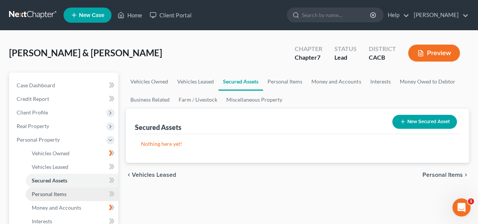
click at [43, 194] on span "Personal Items" at bounding box center [49, 194] width 35 height 6
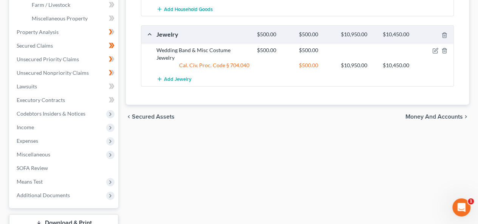
scroll to position [265, 0]
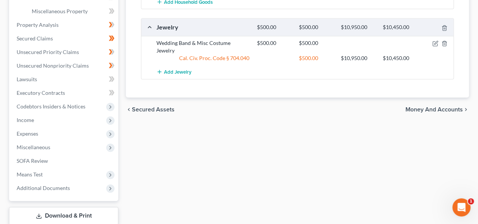
click at [73, 214] on link "Download & Print" at bounding box center [63, 216] width 109 height 18
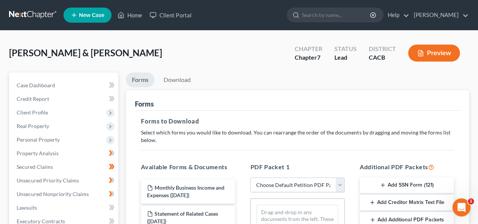
click at [342, 186] on select "Choose Default Petition PDF Packet Complete Bankruptcy Petition (all forms and …" at bounding box center [297, 185] width 94 height 15
select select "0"
click at [250, 178] on select "Choose Default Petition PDF Packet Complete Bankruptcy Petition (all forms and …" at bounding box center [297, 185] width 94 height 15
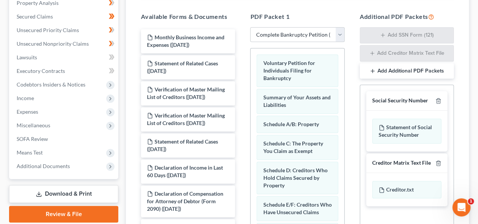
scroll to position [250, 0]
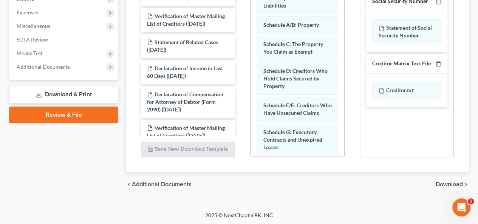
click at [439, 181] on span "Download" at bounding box center [449, 184] width 27 height 6
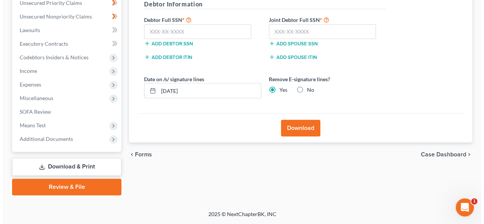
scroll to position [177, 0]
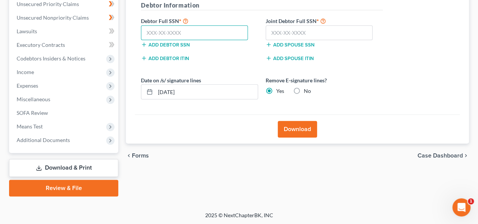
click at [146, 34] on input "text" at bounding box center [194, 32] width 107 height 15
type input "546-59-5630"
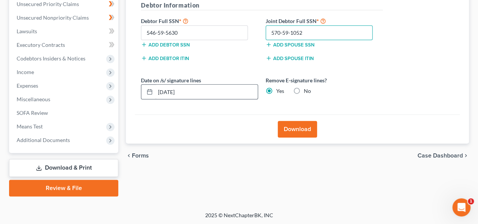
type input "570-59-1052"
click at [166, 90] on input "[DATE]" at bounding box center [206, 92] width 102 height 14
type input "[DATE]"
click at [287, 130] on button "Download" at bounding box center [297, 129] width 39 height 17
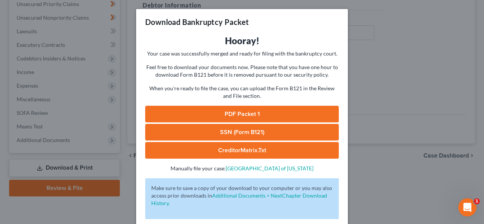
click at [269, 114] on link "PDF Packet 1" at bounding box center [242, 114] width 194 height 17
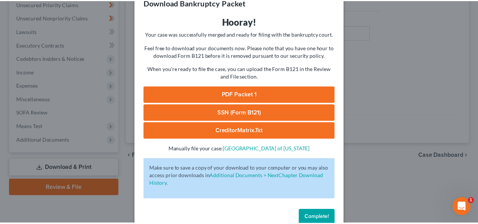
scroll to position [36, 0]
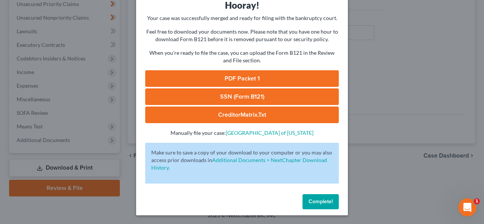
drag, startPoint x: 315, startPoint y: 206, endPoint x: 324, endPoint y: 195, distance: 13.7
click at [316, 205] on button "Complete!" at bounding box center [320, 201] width 36 height 15
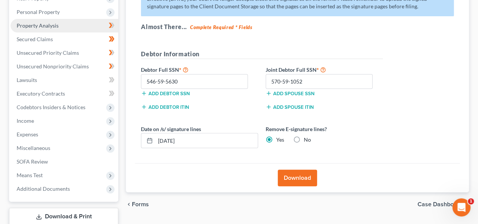
scroll to position [63, 0]
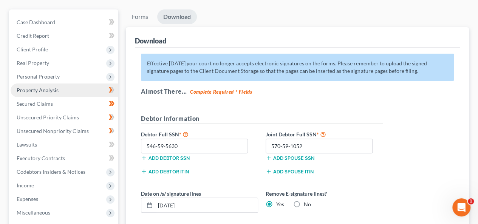
click at [33, 89] on span "Property Analysis" at bounding box center [38, 90] width 42 height 6
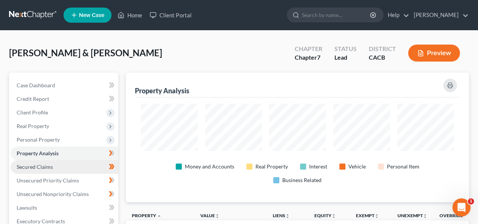
click at [54, 166] on link "Secured Claims" at bounding box center [65, 167] width 108 height 14
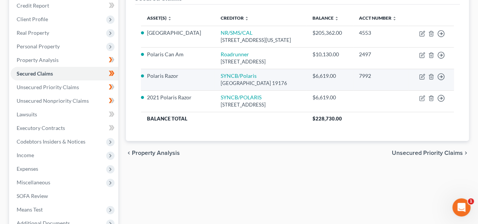
scroll to position [113, 0]
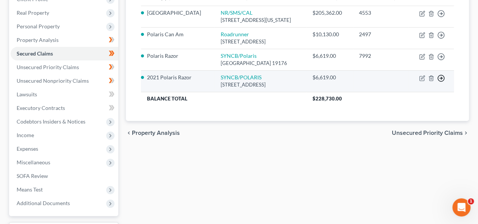
click at [444, 17] on circle "button" at bounding box center [441, 14] width 6 height 6
click at [442, 17] on icon "button" at bounding box center [441, 14] width 8 height 8
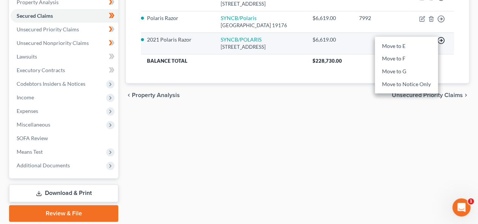
click at [442, 44] on icon "button" at bounding box center [441, 41] width 8 height 8
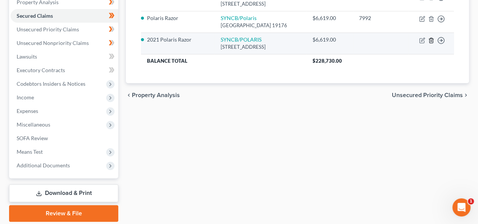
click at [430, 43] on icon "button" at bounding box center [431, 40] width 3 height 5
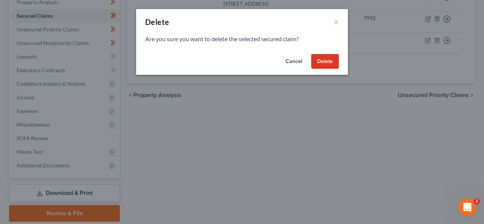
click at [326, 58] on button "Delete" at bounding box center [325, 61] width 28 height 15
click at [326, 56] on button "Delete" at bounding box center [325, 61] width 28 height 15
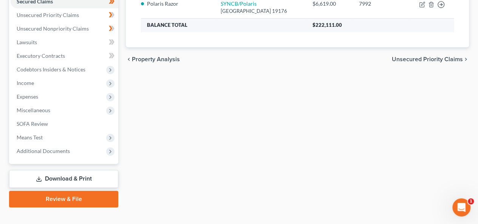
scroll to position [139, 0]
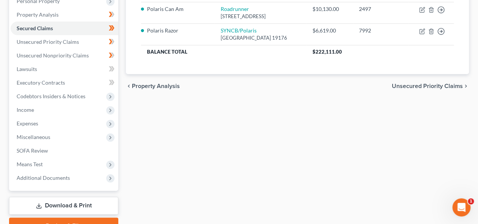
click at [406, 89] on span "Unsecured Priority Claims" at bounding box center [427, 86] width 71 height 6
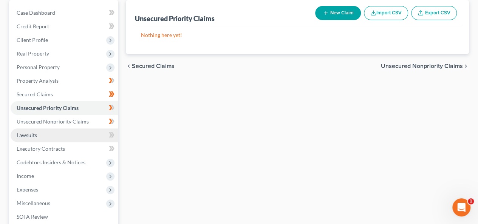
scroll to position [76, 0]
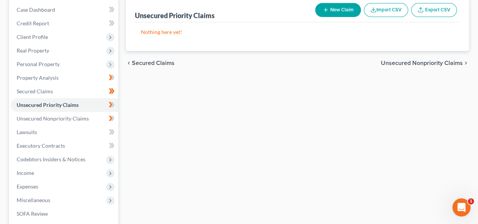
click at [134, 63] on span "Secured Claims" at bounding box center [153, 63] width 43 height 6
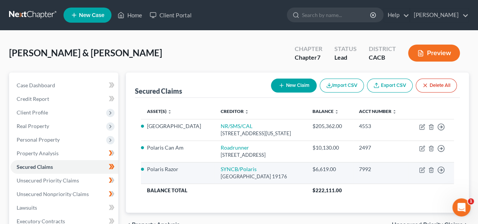
click at [147, 173] on li "Polaris Razor" at bounding box center [178, 170] width 62 height 8
click at [422, 173] on icon "button" at bounding box center [422, 170] width 6 height 6
select select "39"
select select "2"
select select "3"
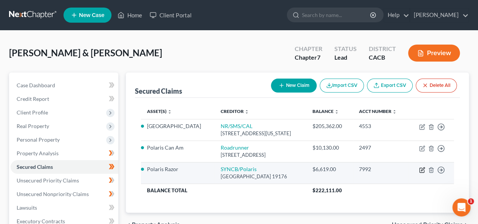
select select "3"
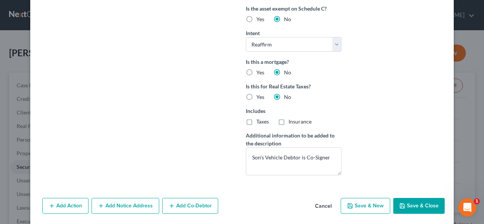
scroll to position [240, 0]
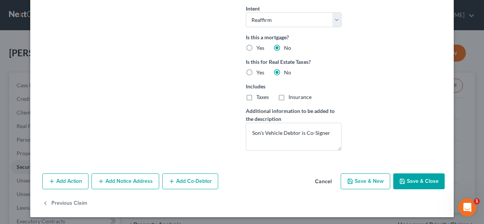
click at [418, 178] on button "Save & Close" at bounding box center [418, 182] width 51 height 16
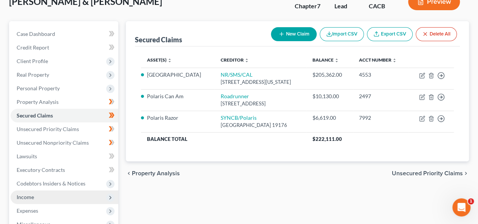
scroll to position [101, 0]
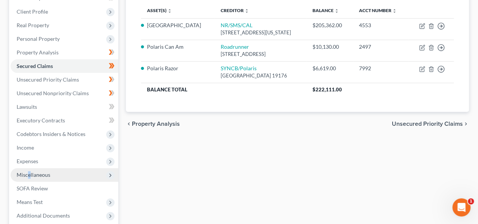
click at [29, 175] on span "Miscellaneous" at bounding box center [34, 175] width 34 height 6
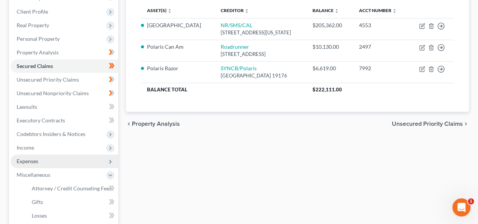
click at [91, 163] on span "Expenses" at bounding box center [65, 162] width 108 height 14
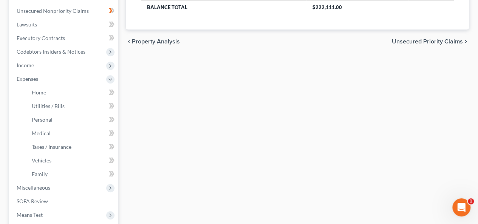
scroll to position [272, 0]
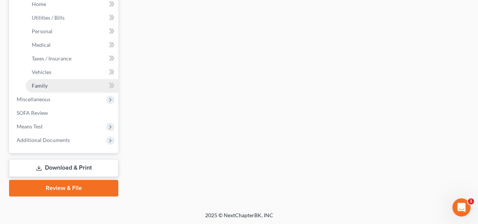
click at [93, 83] on link "Family" at bounding box center [72, 86] width 93 height 14
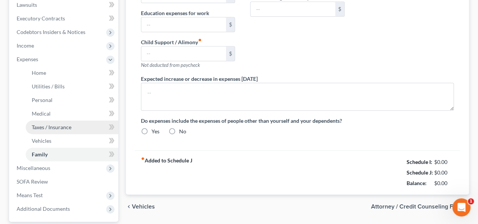
type input "0.00"
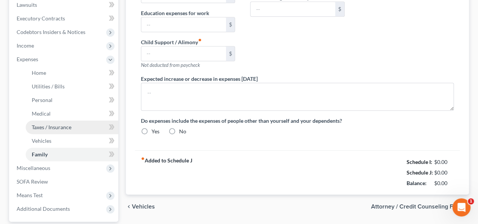
type input "0.00"
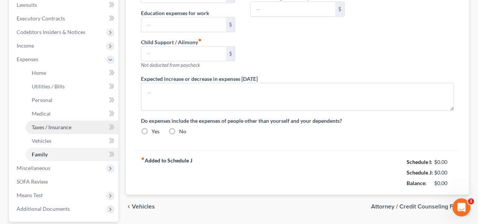
radio input "true"
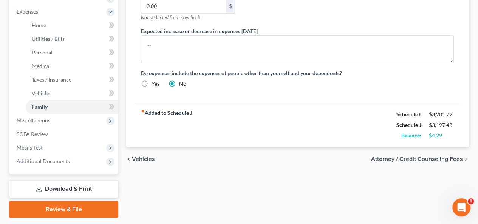
scroll to position [272, 0]
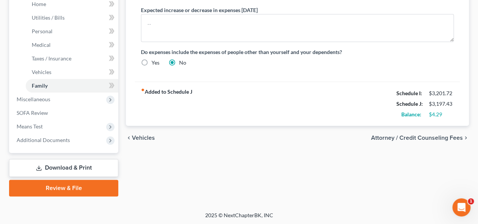
click at [69, 164] on link "Download & Print" at bounding box center [63, 168] width 109 height 18
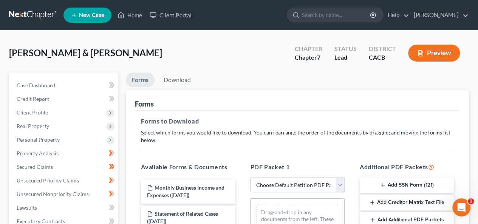
click at [340, 180] on select "Choose Default Petition PDF Packet Complete Bankruptcy Petition (all forms and …" at bounding box center [297, 185] width 94 height 15
select select "0"
click at [250, 178] on select "Choose Default Petition PDF Packet Complete Bankruptcy Petition (all forms and …" at bounding box center [297, 185] width 94 height 15
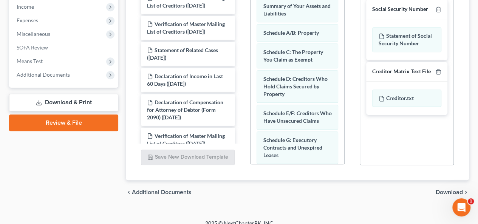
scroll to position [250, 0]
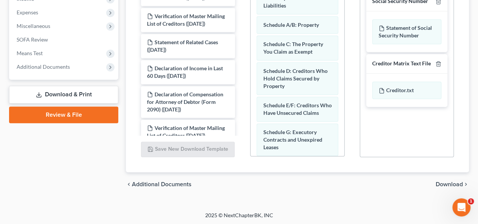
click at [444, 181] on span "Download" at bounding box center [449, 184] width 27 height 6
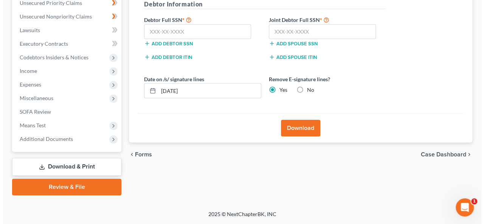
scroll to position [177, 0]
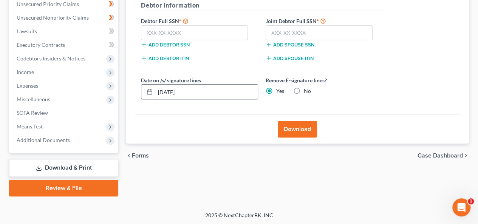
click at [167, 87] on input "[DATE]" at bounding box center [206, 92] width 102 height 14
type input "[DATE]"
drag, startPoint x: 140, startPoint y: 42, endPoint x: 143, endPoint y: 36, distance: 7.0
click at [141, 42] on div "Add debtor SSN" at bounding box center [199, 44] width 125 height 8
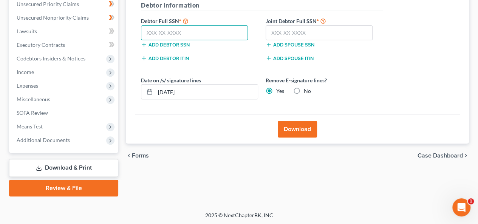
click at [144, 31] on input "text" at bounding box center [194, 32] width 107 height 15
type input "546-59-5630"
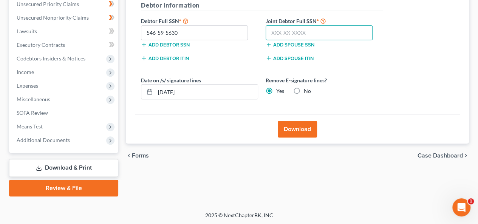
click at [272, 30] on input "text" at bounding box center [319, 32] width 107 height 15
type input "570-59-1052"
click at [301, 127] on button "Download" at bounding box center [297, 129] width 39 height 17
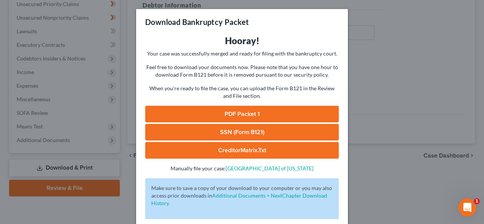
click at [270, 113] on link "PDF Packet 1" at bounding box center [242, 114] width 194 height 17
click at [233, 149] on link "CreditorMatrix.txt" at bounding box center [242, 150] width 194 height 17
click at [268, 150] on link "CreditorMatrix.txt" at bounding box center [242, 150] width 194 height 17
